Goal: Transaction & Acquisition: Obtain resource

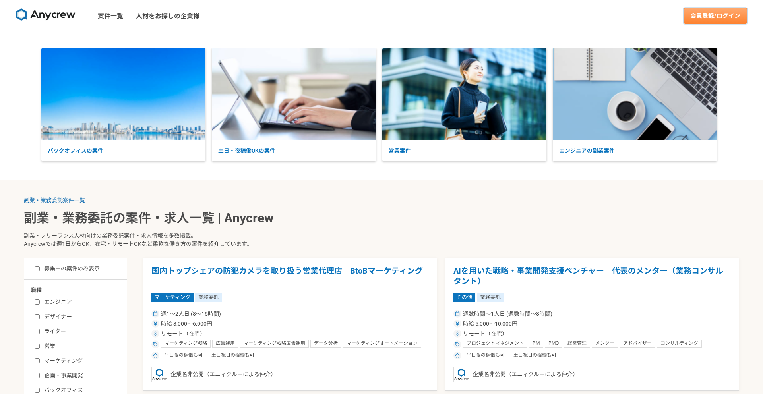
click at [695, 16] on link "会員登録/ログイン" at bounding box center [716, 16] width 64 height 16
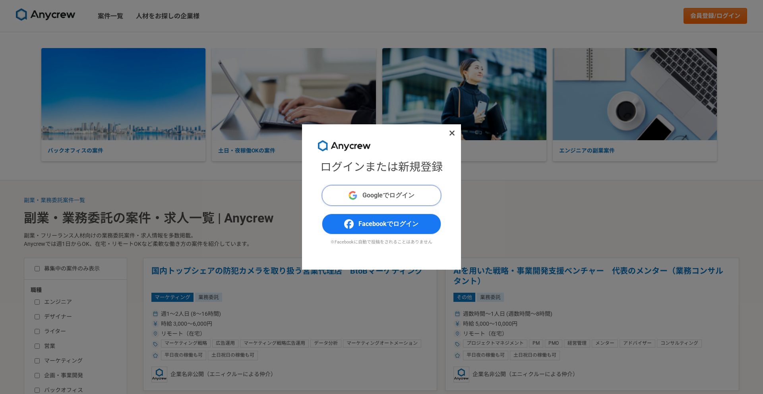
click at [369, 201] on button "Googleでログイン" at bounding box center [381, 195] width 119 height 21
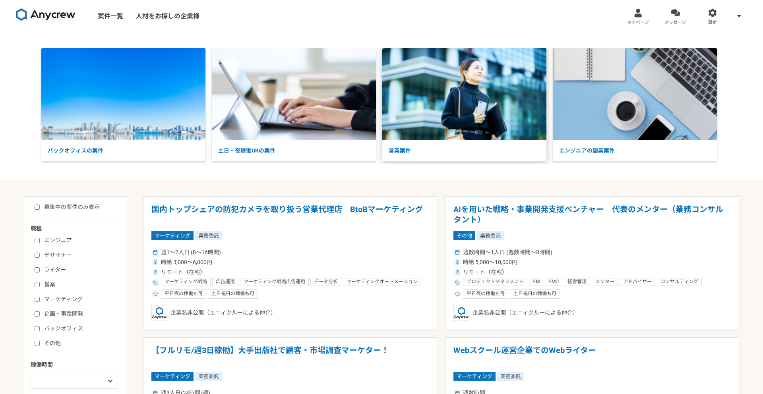
click at [435, 130] on img at bounding box center [464, 94] width 164 height 92
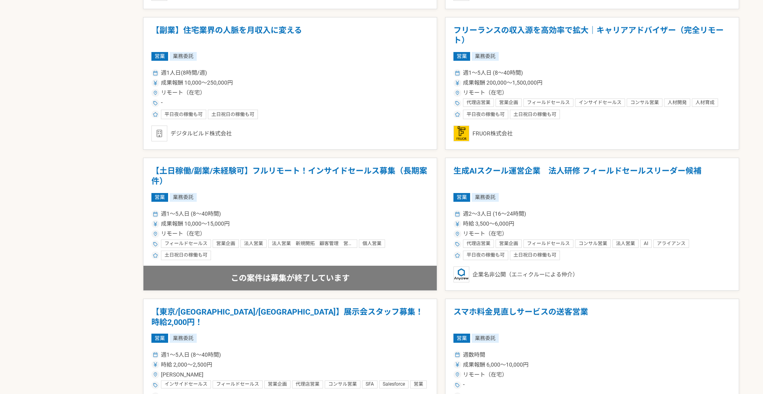
scroll to position [603, 0]
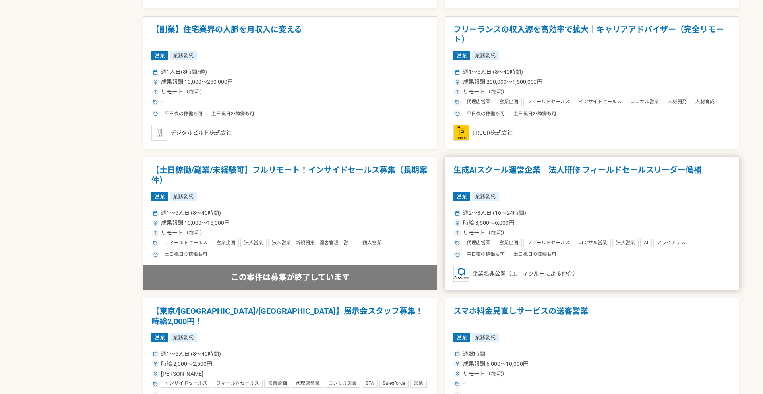
click at [602, 187] on article "生成AIスクール運営企業　法人研修 フィールドセールスリーダー候補 営業 業務委託 週2〜3人日 (16〜24時間) 時給 3,500〜6,000円 リモート…" at bounding box center [592, 223] width 294 height 133
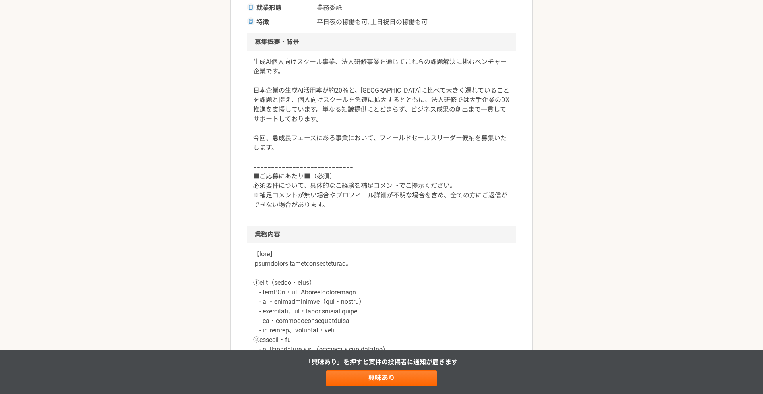
scroll to position [277, 0]
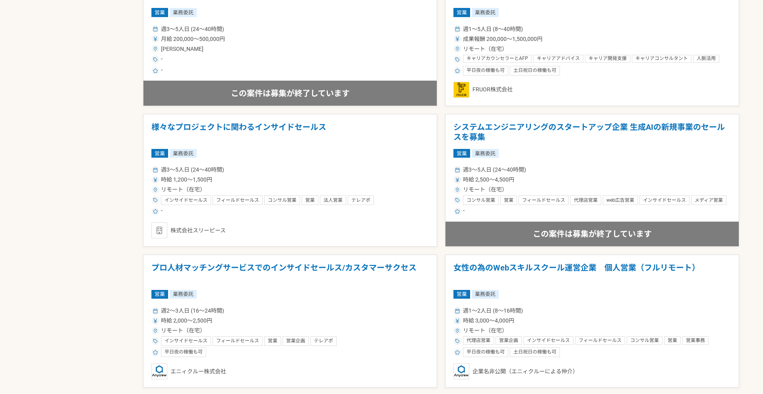
scroll to position [1337, 0]
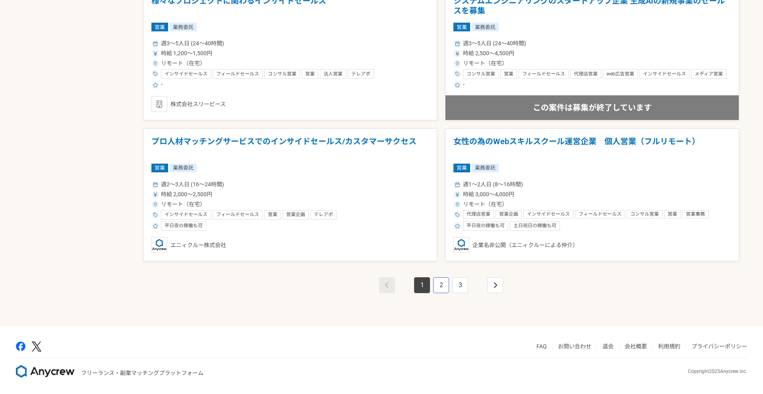
click at [448, 287] on link "2" at bounding box center [441, 286] width 16 height 16
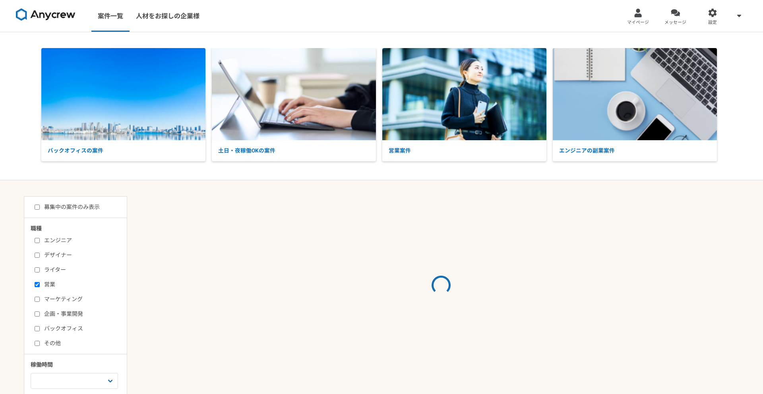
scroll to position [197, 0]
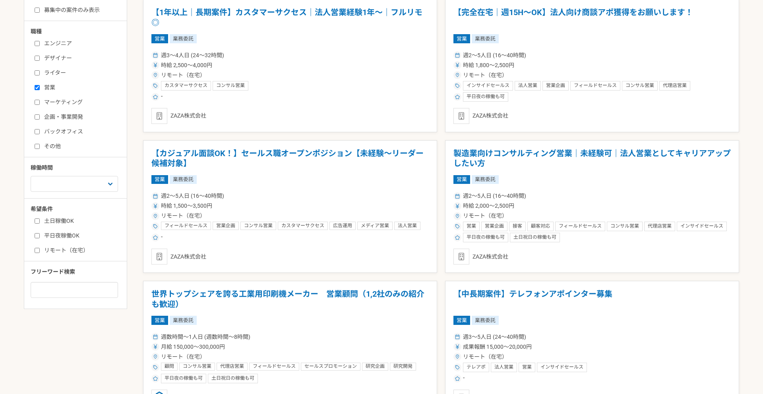
click at [70, 119] on label "企画・事業開発" at bounding box center [80, 117] width 91 height 8
click at [40, 119] on input "企画・事業開発" at bounding box center [37, 117] width 5 height 5
checkbox input "true"
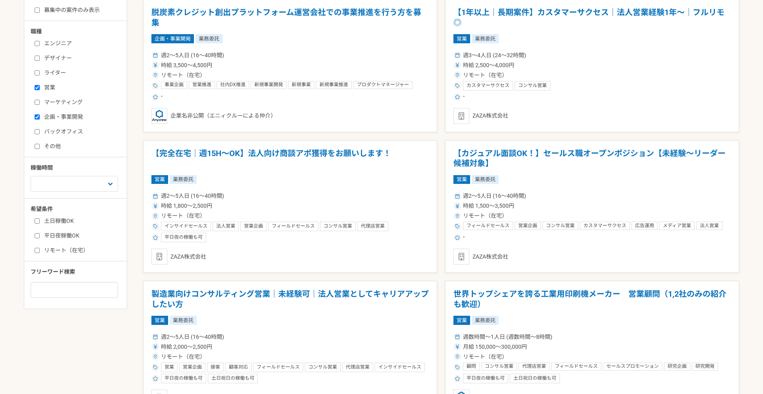
click at [42, 87] on label "営業" at bounding box center [80, 87] width 91 height 8
click at [40, 87] on input "営業" at bounding box center [37, 87] width 5 height 5
checkbox input "false"
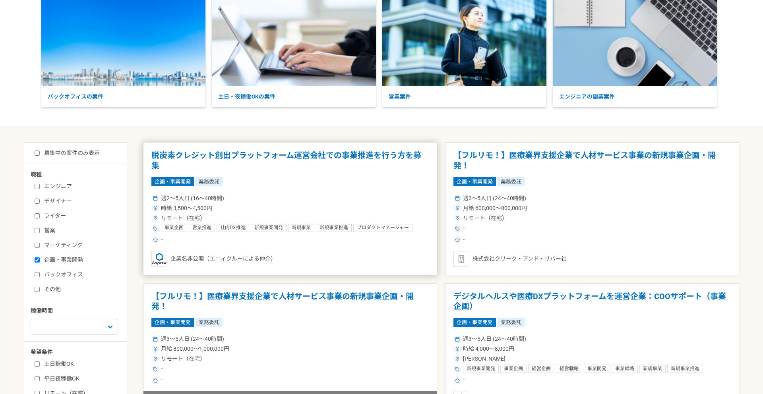
scroll to position [55, 0]
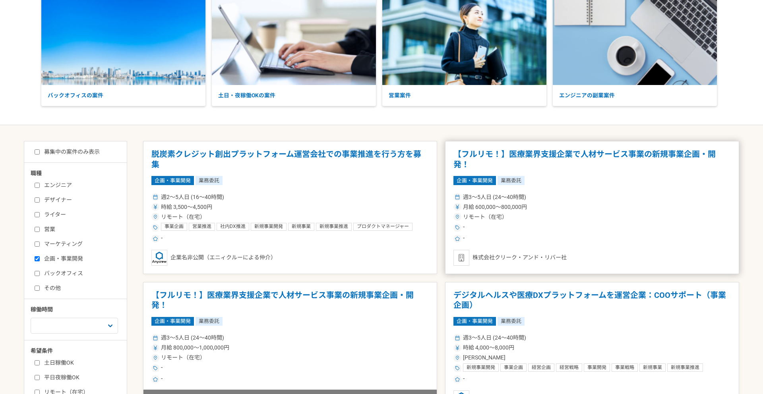
click at [589, 212] on div "週3〜5人日 (24〜40時間) 月給 600,000〜800,000円 リモート（在宅） - -" at bounding box center [593, 218] width 278 height 52
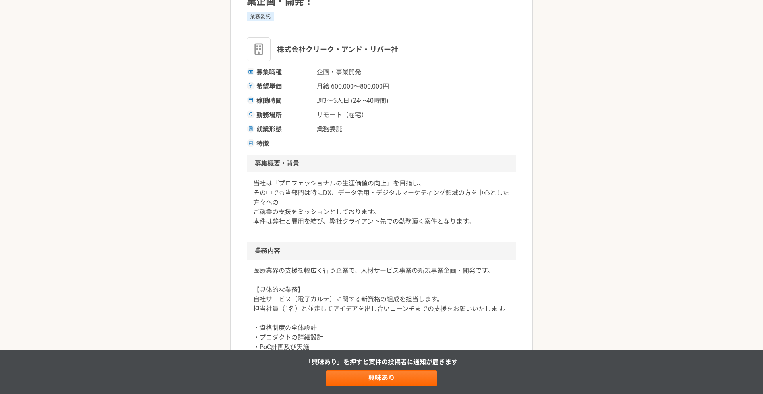
scroll to position [105, 0]
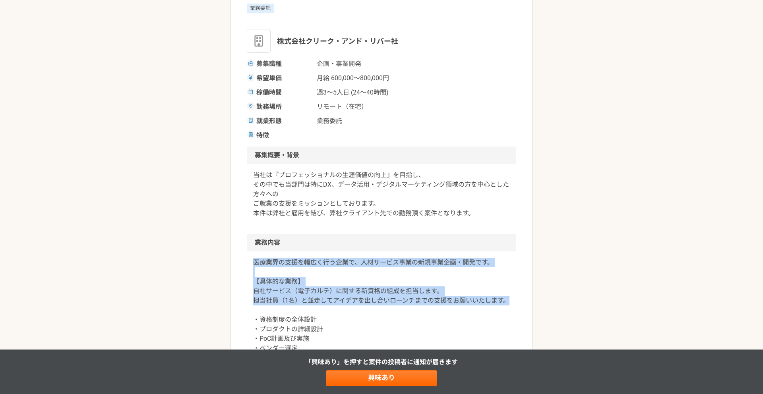
drag, startPoint x: 255, startPoint y: 267, endPoint x: 518, endPoint y: 306, distance: 266.1
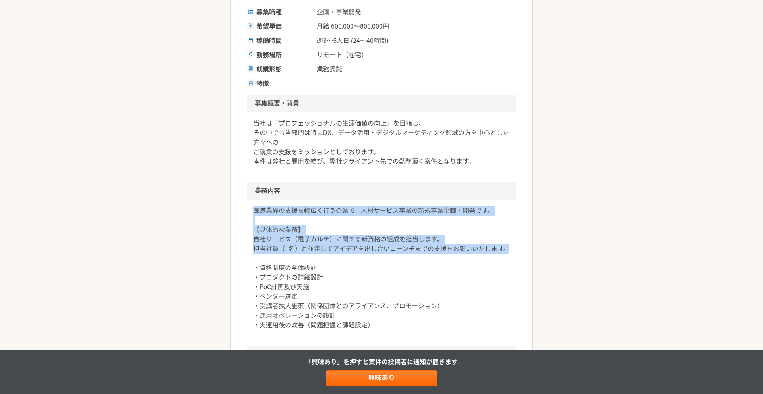
scroll to position [157, 0]
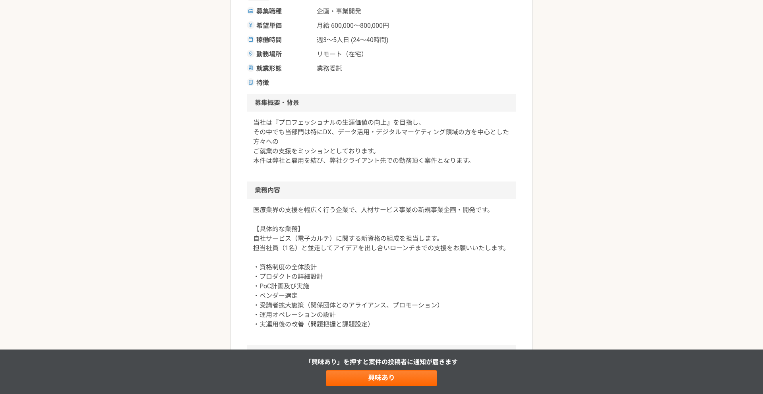
click at [385, 275] on p "医療業界の支援を幅広く行う企業で、人材サービス事業の新規事業企画・開発です。 【具体的な業務】 自社サービス（電子カルテ）に関する新資格の組成を担当します。 …" at bounding box center [381, 268] width 257 height 124
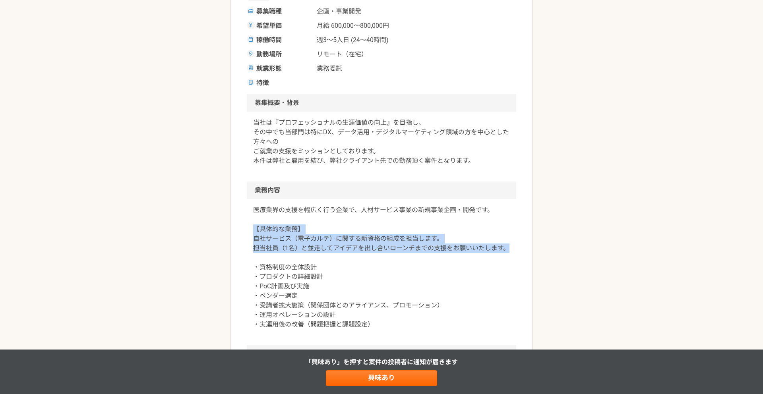
drag, startPoint x: 246, startPoint y: 229, endPoint x: 559, endPoint y: 252, distance: 313.3
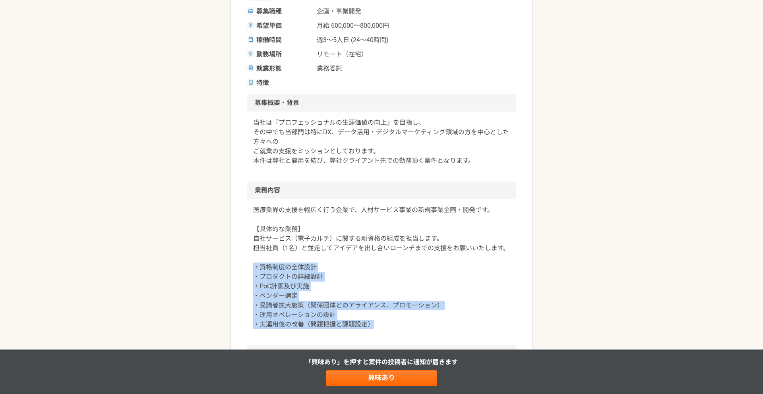
drag, startPoint x: 254, startPoint y: 266, endPoint x: 415, endPoint y: 323, distance: 170.9
click at [415, 323] on p "医療業界の支援を幅広く行う企業で、人材サービス事業の新規事業企画・開発です。 【具体的な業務】 自社サービス（電子カルテ）に関する新資格の組成を担当します。 …" at bounding box center [381, 268] width 257 height 124
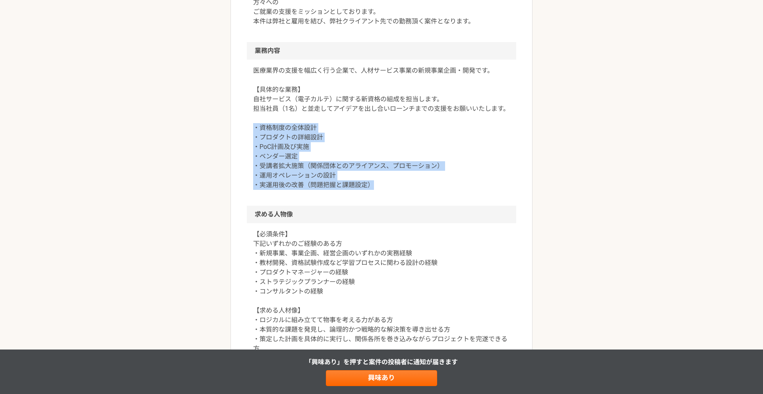
scroll to position [352, 0]
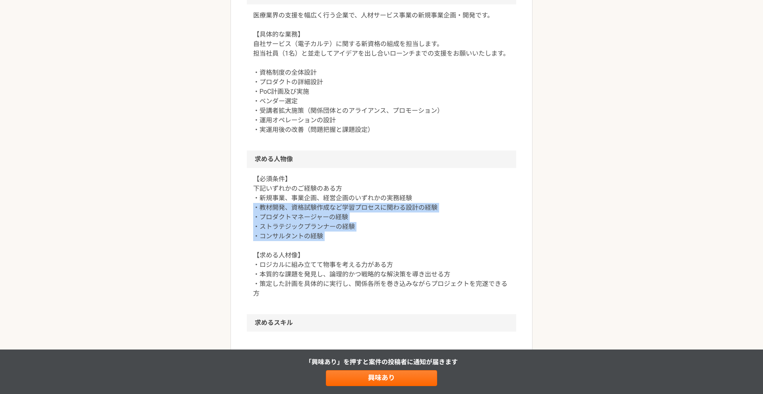
drag, startPoint x: 250, startPoint y: 205, endPoint x: 375, endPoint y: 244, distance: 131.5
click at [375, 244] on div "【必須条件】 下記いずれかのご経験のある方 ・新規事業、事業企画、経営企画のいずれかの実務経験 ・教材開発、資格試験作成など学習プロセスに関わる設計の経験 ・…" at bounding box center [382, 241] width 270 height 146
click at [375, 244] on p "【必須条件】 下記いずれかのご経験のある方 ・新規事業、事業企画、経営企画のいずれかの実務経験 ・教材開発、資格試験作成など学習プロセスに関わる設計の経験 ・…" at bounding box center [381, 237] width 257 height 124
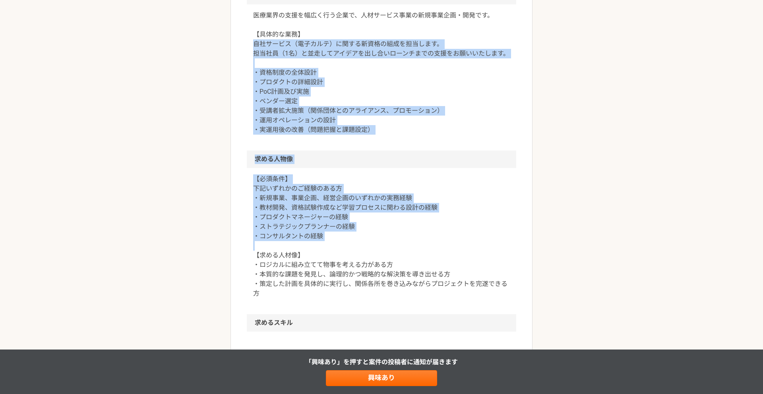
drag, startPoint x: 375, startPoint y: 244, endPoint x: 238, endPoint y: 48, distance: 239.5
click at [238, 48] on article "企画・事業開発 【フルリモ！】医療業界支援企業で人材サービス事業の新規事業企画・開発！ 業務委託 株式会社クリーク・アンド・リバー社 募集職種 企画・事業[P…" at bounding box center [382, 220] width 302 height 1048
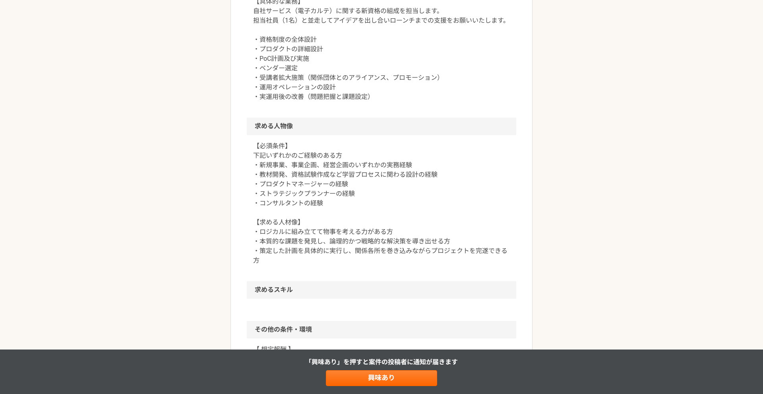
scroll to position [566, 0]
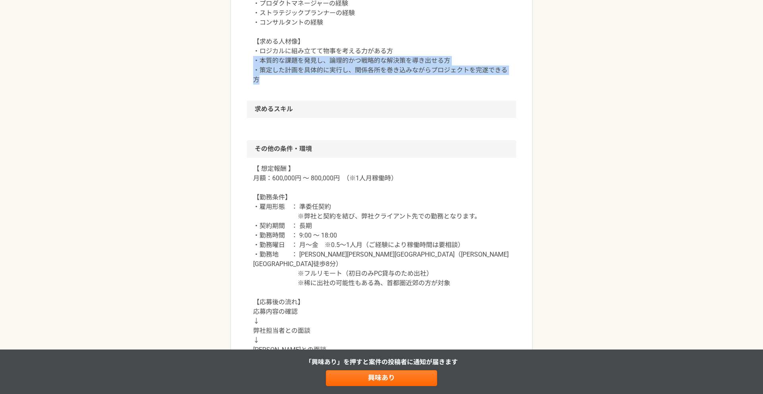
drag, startPoint x: 251, startPoint y: 57, endPoint x: 472, endPoint y: 82, distance: 222.0
click at [472, 82] on div "【必須条件】 下記いずれかのご経験のある方 ・新規事業、事業企画、経営企画のいずれかの実務経験 ・教材開発、資格試験作成など学習プロセスに関わる設計の経験 ・…" at bounding box center [382, 27] width 270 height 146
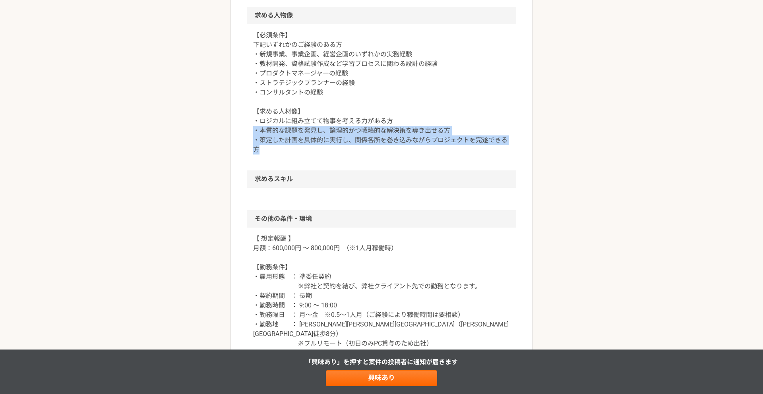
scroll to position [477, 0]
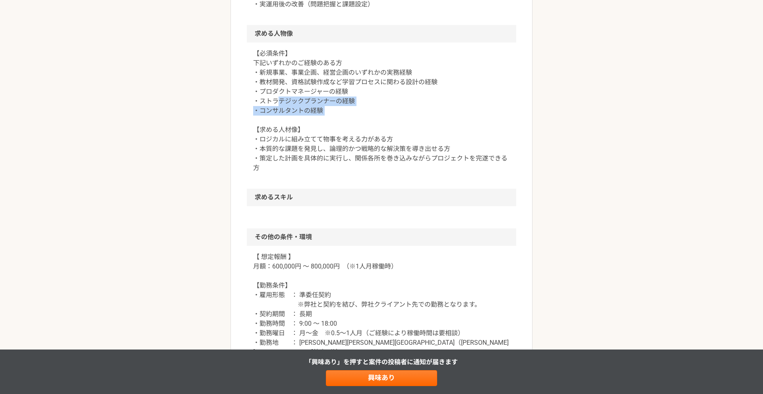
drag, startPoint x: 336, startPoint y: 120, endPoint x: 281, endPoint y: 99, distance: 58.1
click at [281, 99] on p "【必須条件】 下記いずれかのご経験のある方 ・新規事業、事業企画、経営企画のいずれかの実務経験 ・教材開発、資格試験作成など学習プロセスに関わる設計の経験 ・…" at bounding box center [381, 111] width 257 height 124
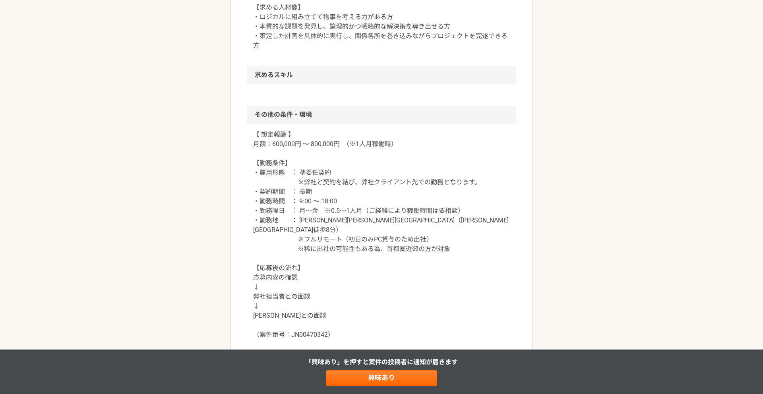
scroll to position [724, 0]
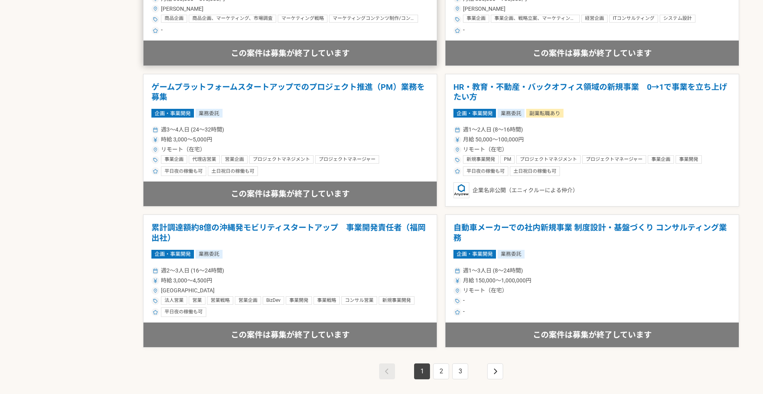
scroll to position [1316, 0]
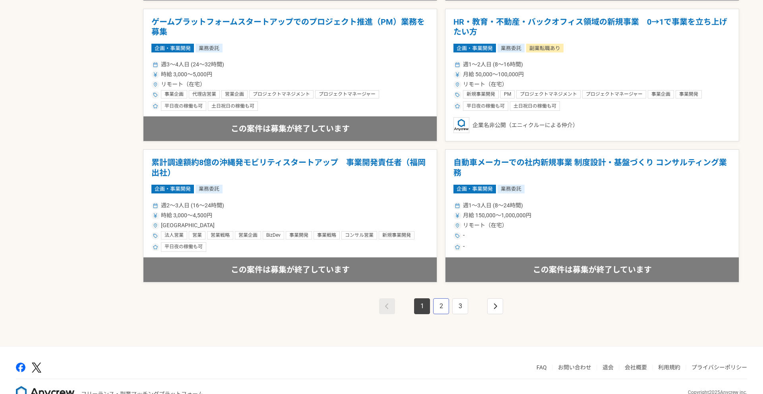
click at [442, 303] on link "2" at bounding box center [441, 307] width 16 height 16
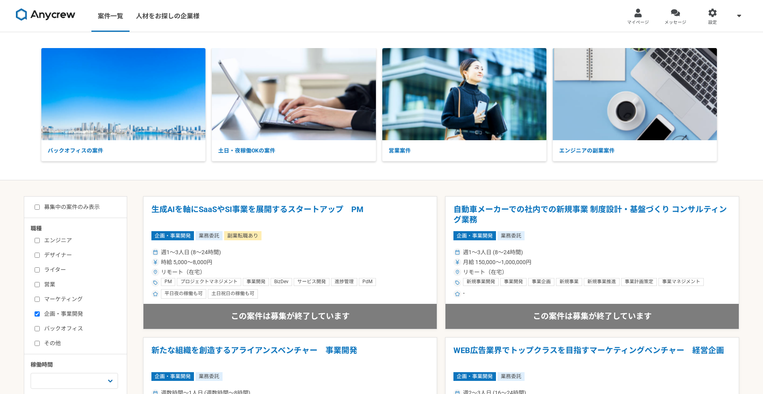
click at [86, 210] on label "募集中の案件のみ表示" at bounding box center [67, 207] width 65 height 8
click at [40, 210] on input "募集中の案件のみ表示" at bounding box center [37, 207] width 5 height 5
checkbox input "true"
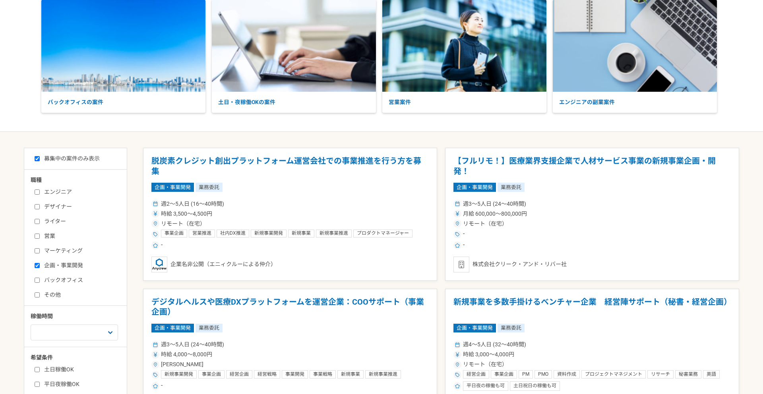
scroll to position [49, 0]
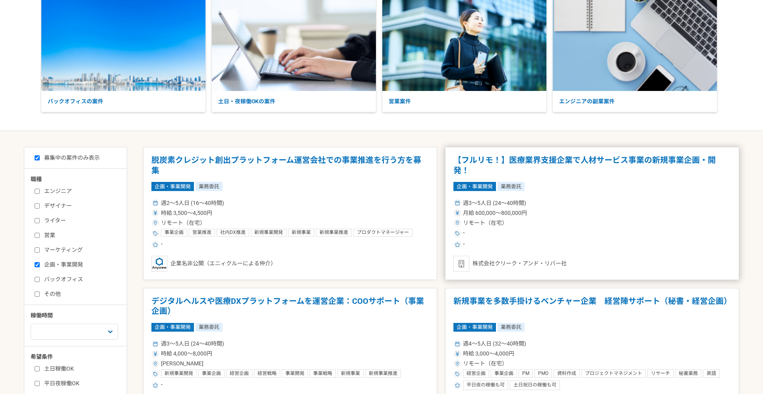
click at [567, 206] on div "週3〜5人日 (24〜40時間)" at bounding box center [593, 203] width 278 height 8
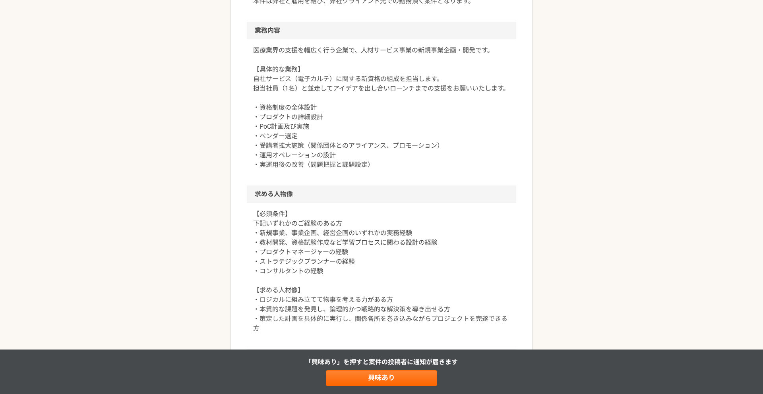
scroll to position [362, 0]
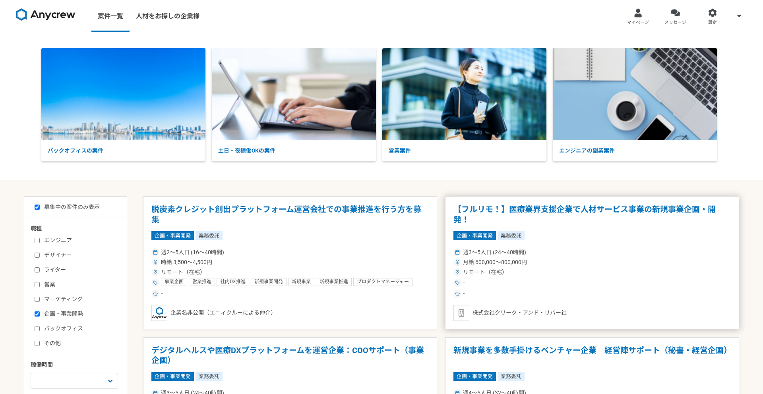
click at [576, 247] on div "週3〜5人日 (24〜40時間) 月給 600,000〜800,000円 リモート（在宅） - -" at bounding box center [593, 273] width 278 height 52
checkbox input "false"
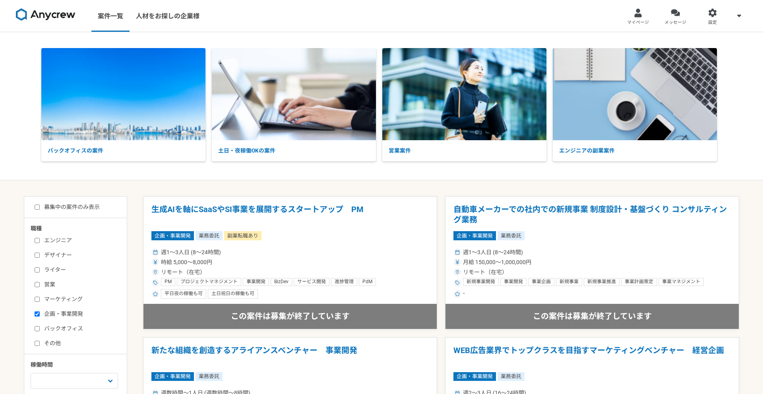
scroll to position [197, 0]
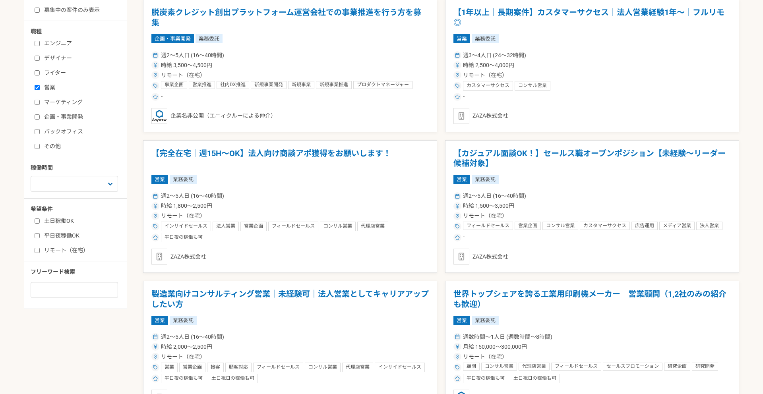
checkbox input "true"
checkbox input "false"
